Goal: Task Accomplishment & Management: Complete application form

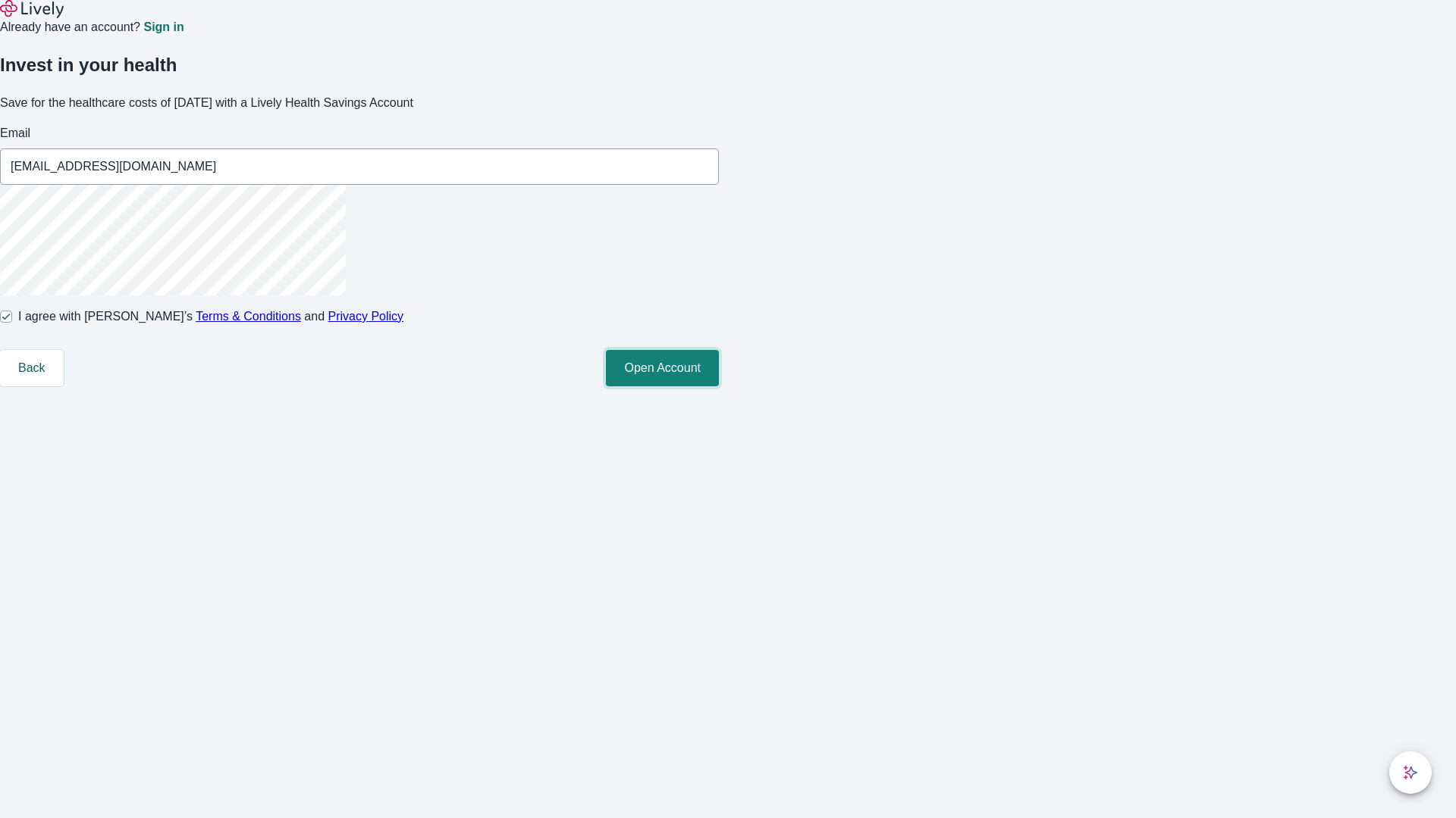
click at [719, 387] on button "Open Account" at bounding box center [662, 368] width 113 height 36
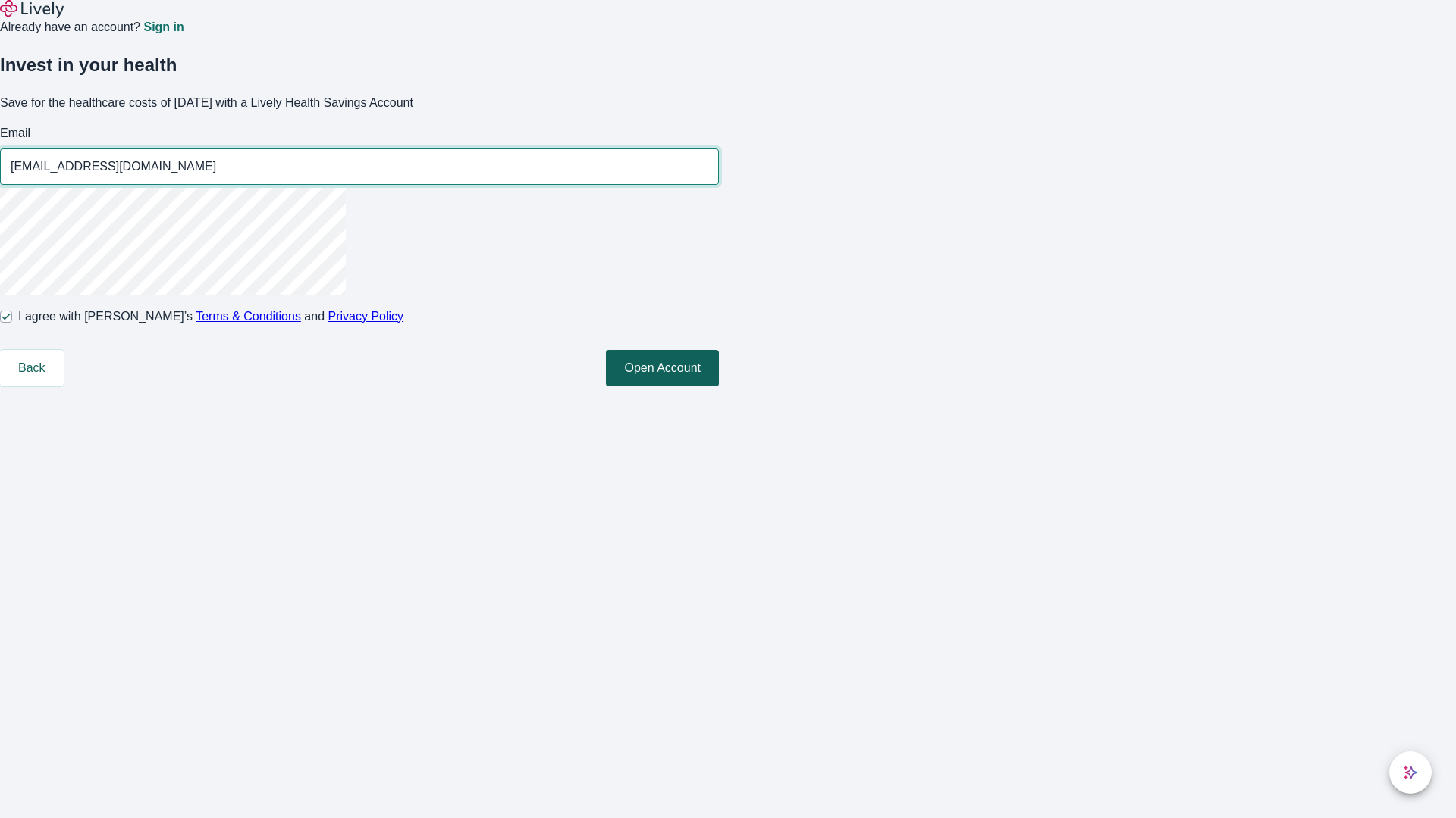
type input "[EMAIL_ADDRESS][DOMAIN_NAME]"
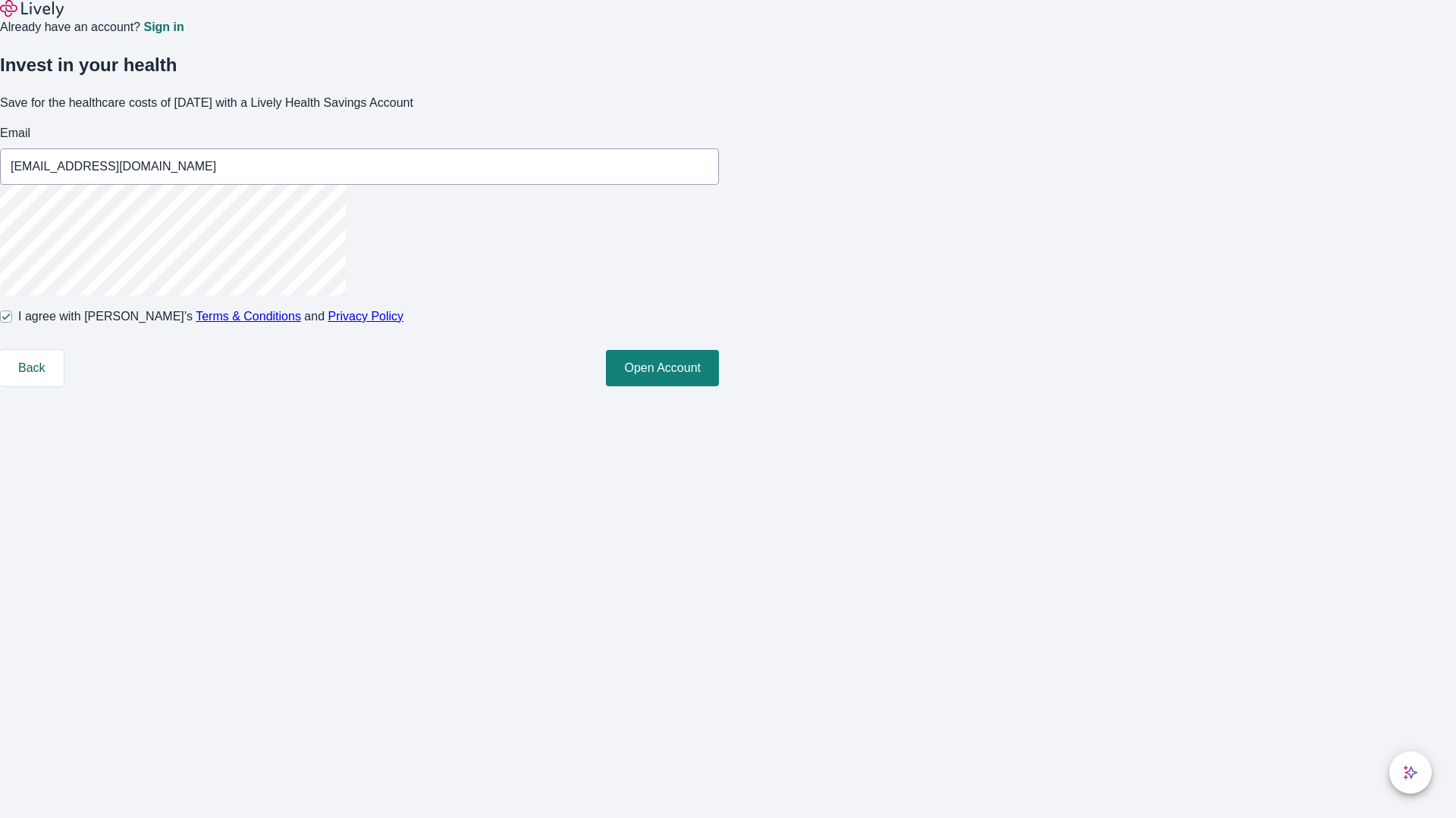
click at [12, 323] on input "I agree with Lively’s Terms & Conditions and Privacy Policy" at bounding box center [6, 316] width 12 height 12
checkbox input "false"
type input "Nyah.[PERSON_NAME]-[EMAIL_ADDRESS][DOMAIN_NAME]"
click at [12, 323] on input "I agree with Lively’s Terms & Conditions and Privacy Policy" at bounding box center [6, 316] width 12 height 12
checkbox input "true"
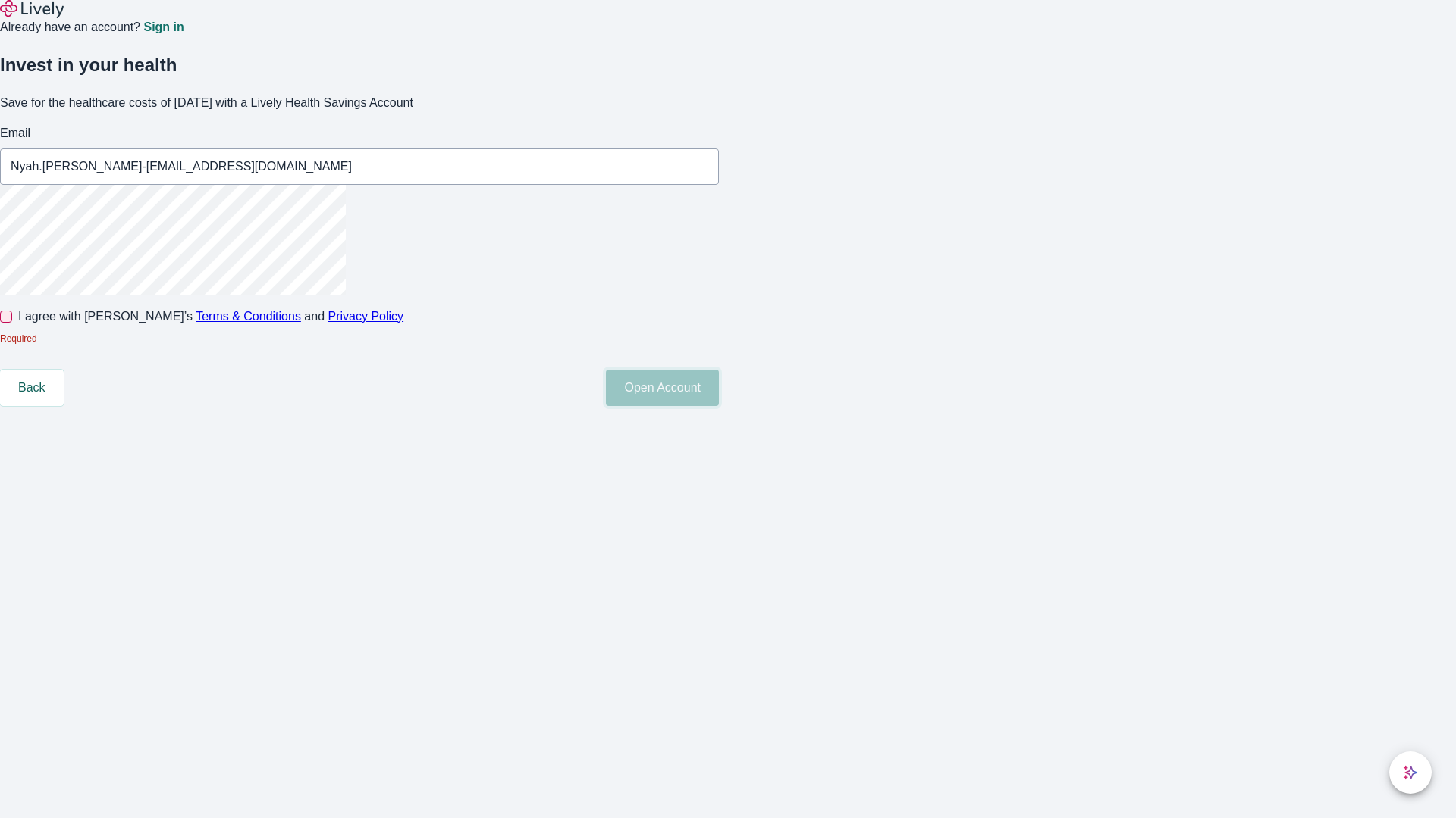
click at [719, 406] on button "Open Account" at bounding box center [662, 388] width 113 height 36
